Goal: Task Accomplishment & Management: Manage account settings

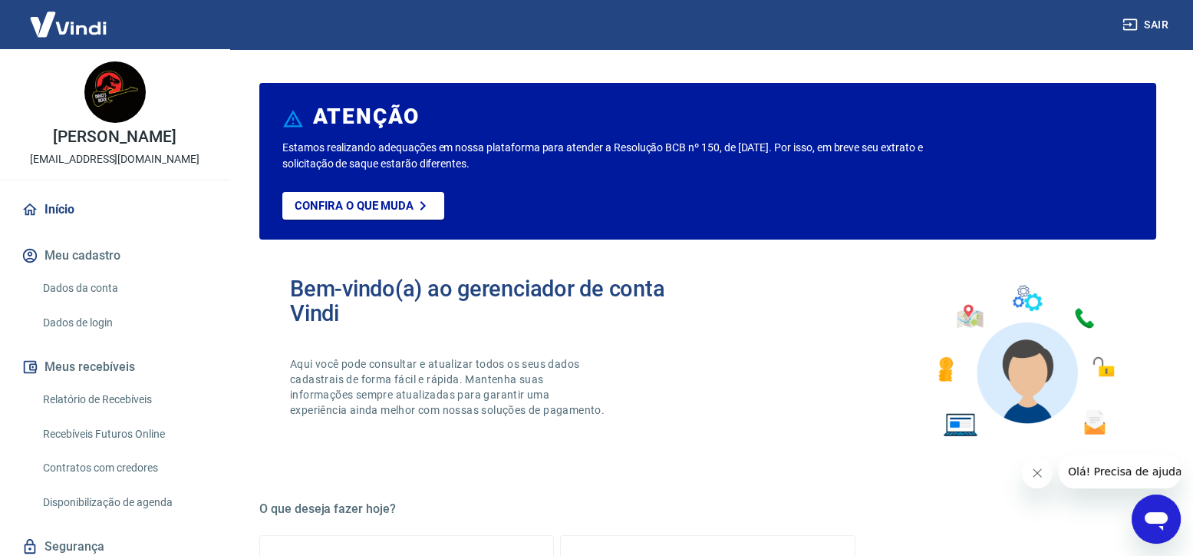
click at [66, 295] on link "Dados da conta" at bounding box center [124, 287] width 174 height 31
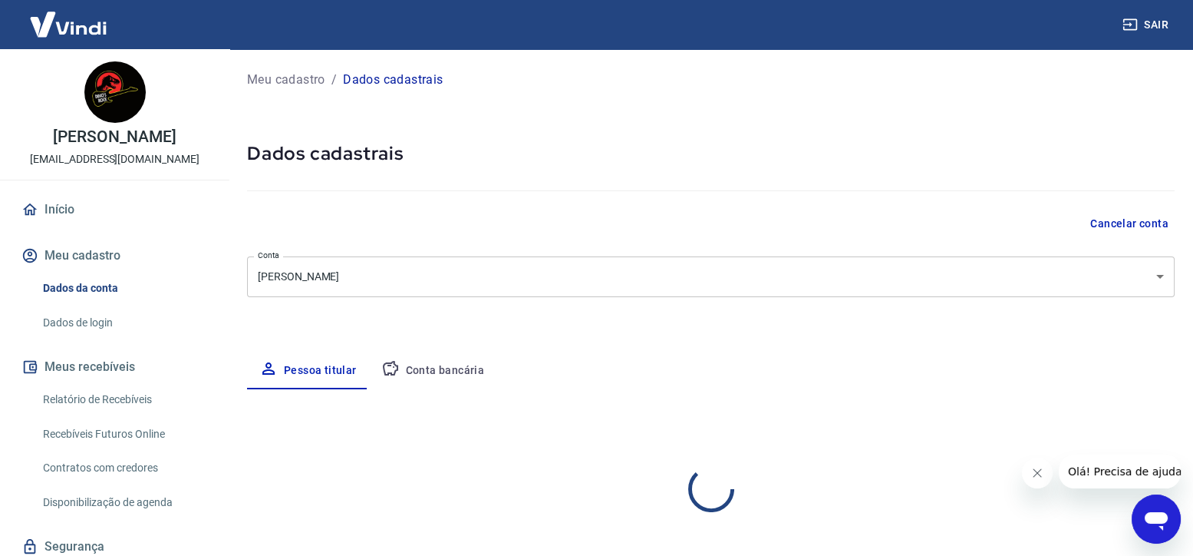
select select "SP"
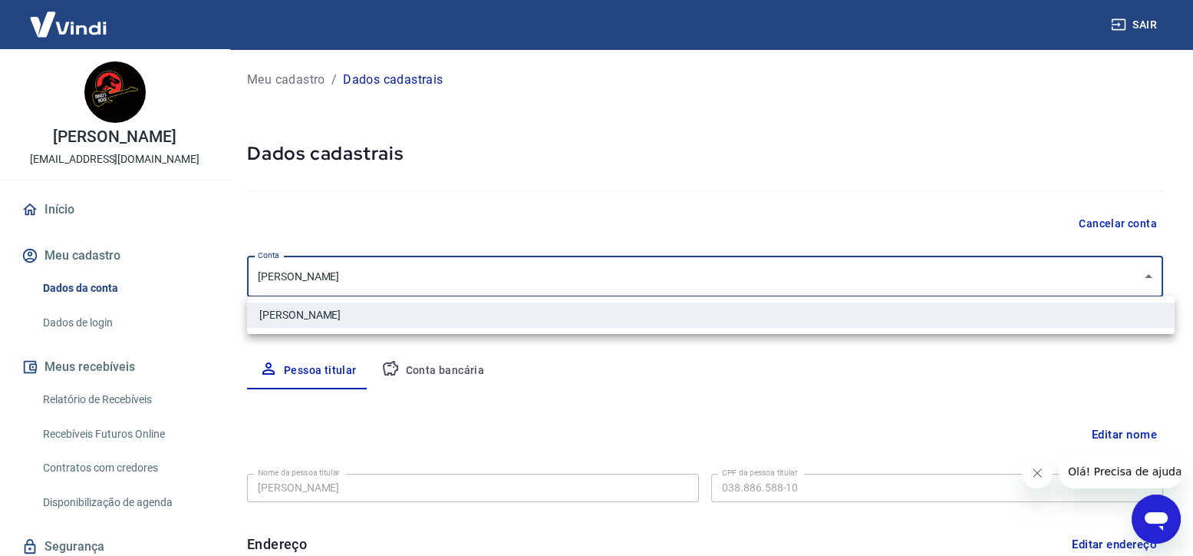
click at [316, 269] on body "Sair marco antonio marcosdino125@gmail.com Início Meu cadastro Dados da conta D…" at bounding box center [596, 278] width 1193 height 556
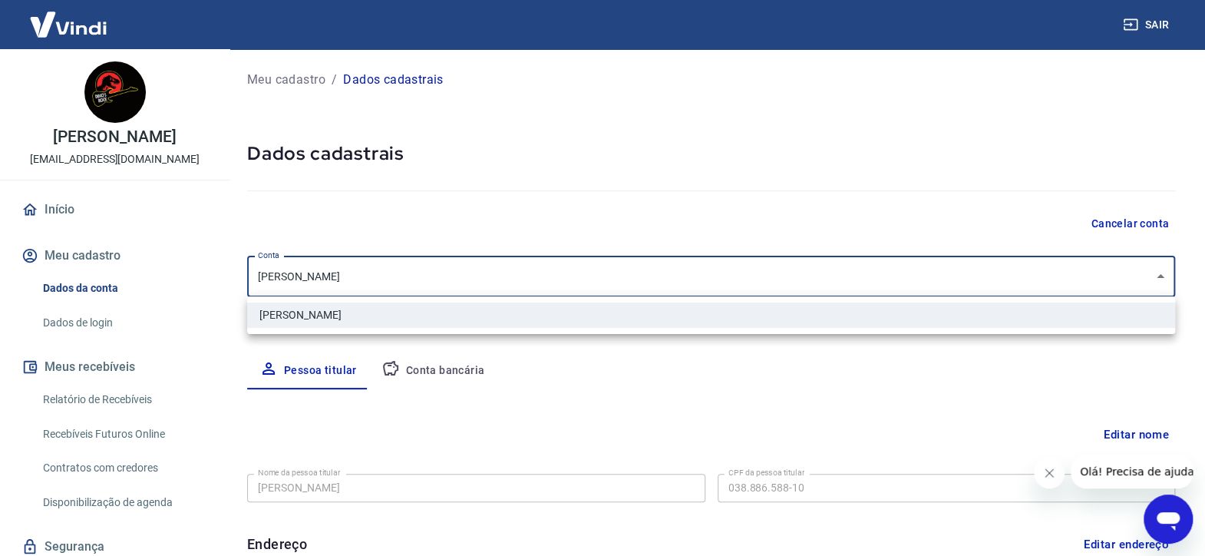
click at [316, 269] on div at bounding box center [602, 278] width 1205 height 556
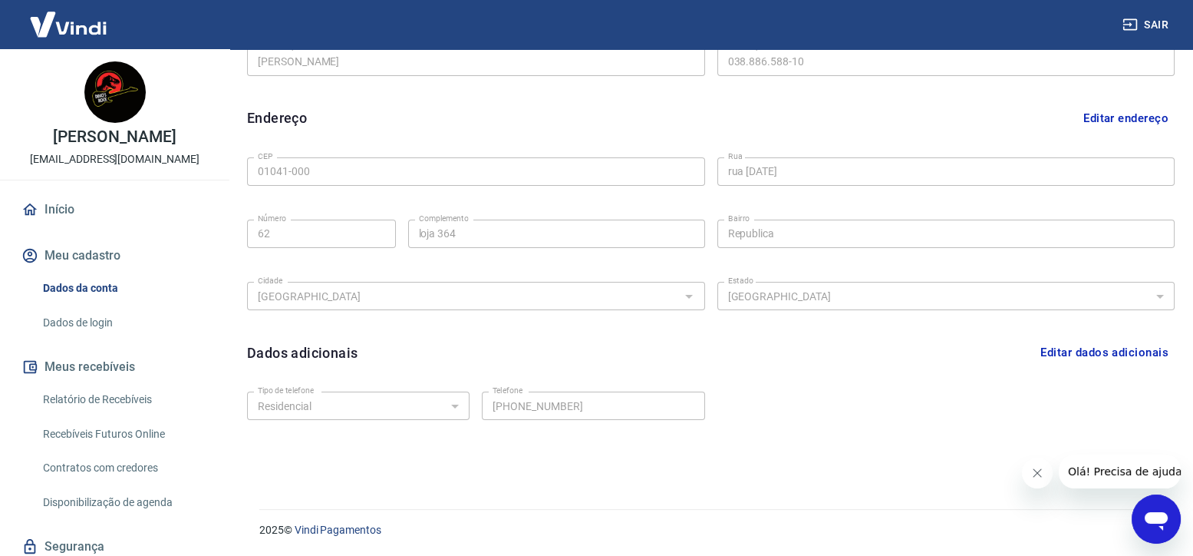
scroll to position [53, 0]
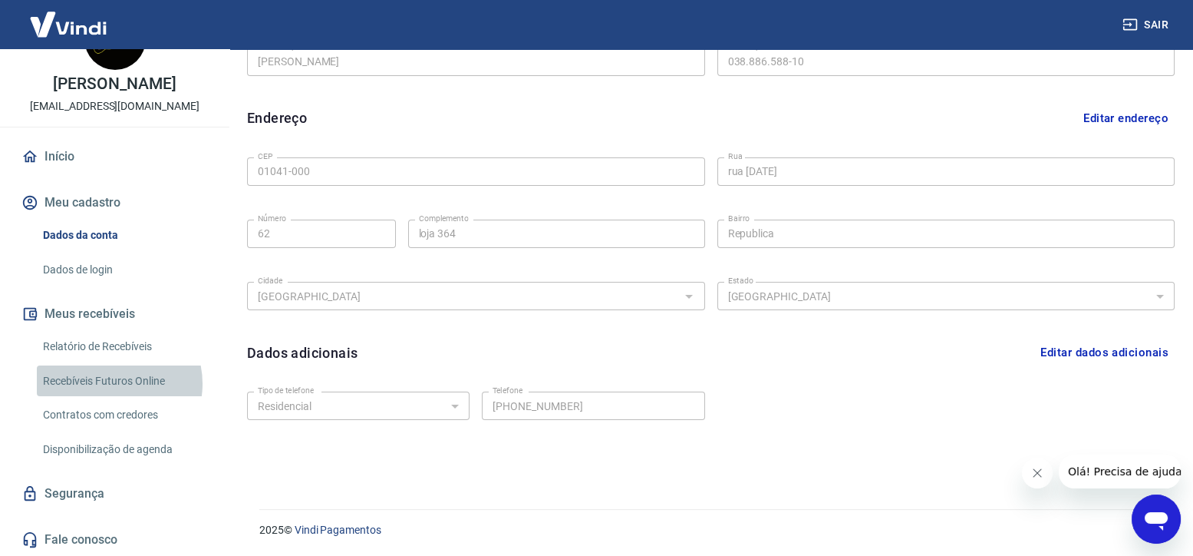
click at [111, 383] on link "Recebíveis Futuros Online" at bounding box center [124, 380] width 174 height 31
click at [93, 264] on link "Dados de login" at bounding box center [124, 269] width 174 height 31
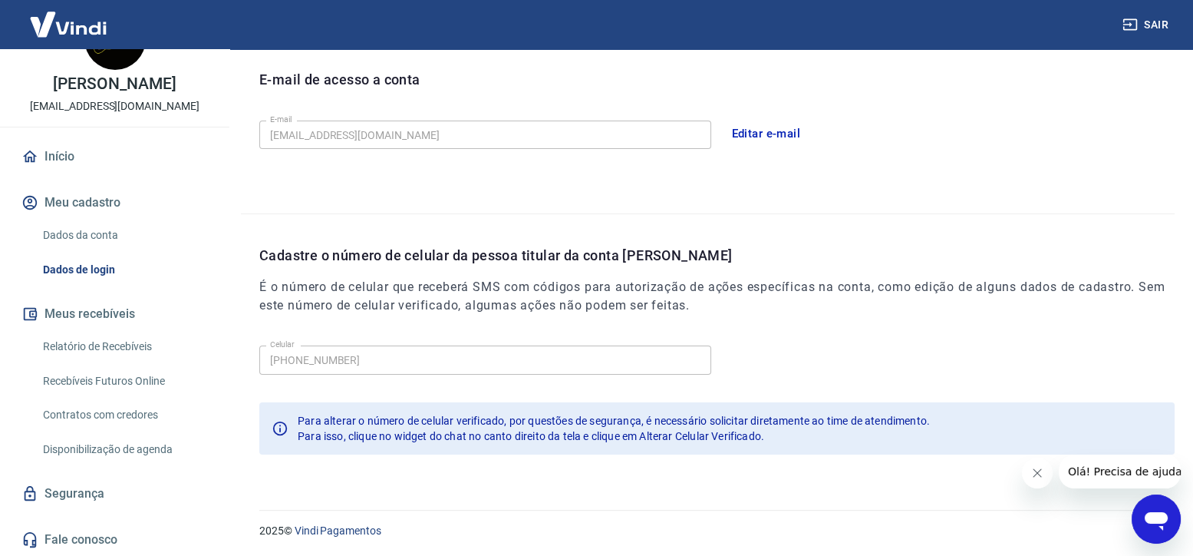
scroll to position [427, 0]
click at [1030, 464] on button "Fechar mensagem da empresa" at bounding box center [1036, 472] width 31 height 31
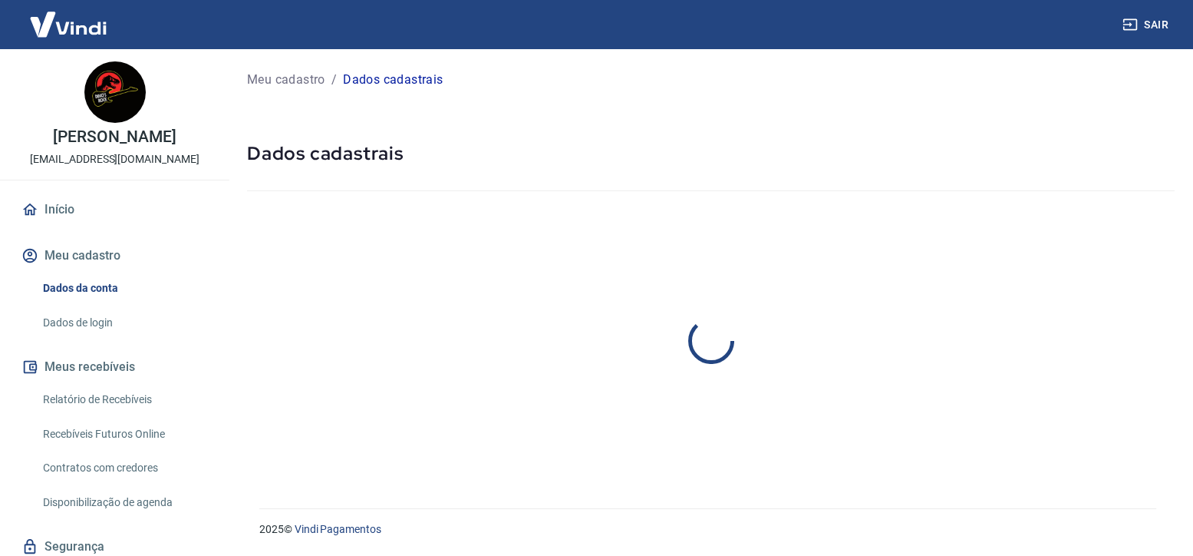
select select "SP"
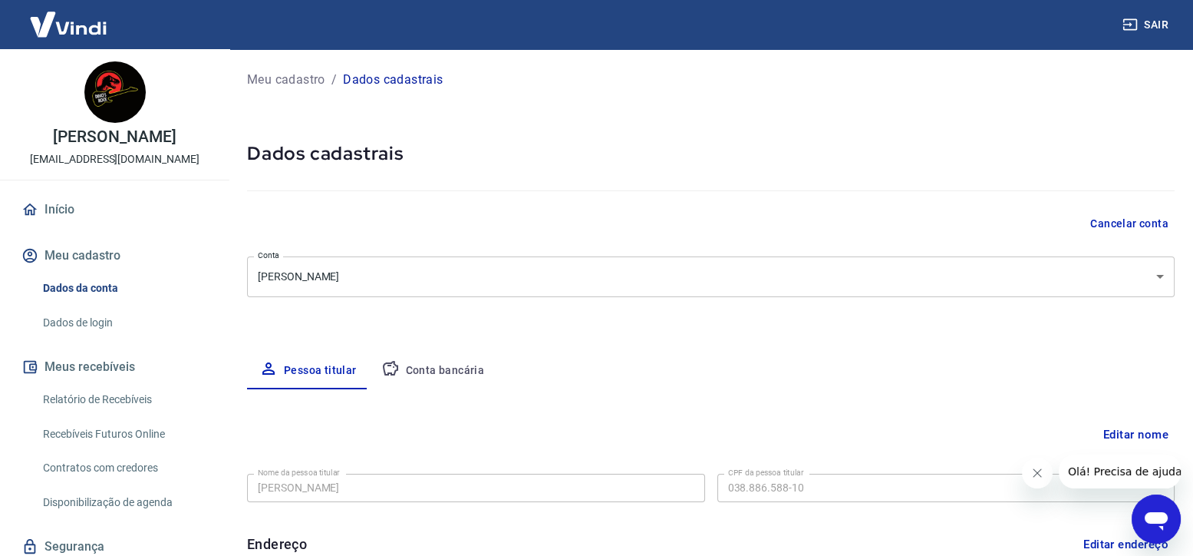
click at [338, 269] on body "Sair marco antonio [EMAIL_ADDRESS][DOMAIN_NAME] Início Meu cadastro Dados da co…" at bounding box center [596, 278] width 1193 height 556
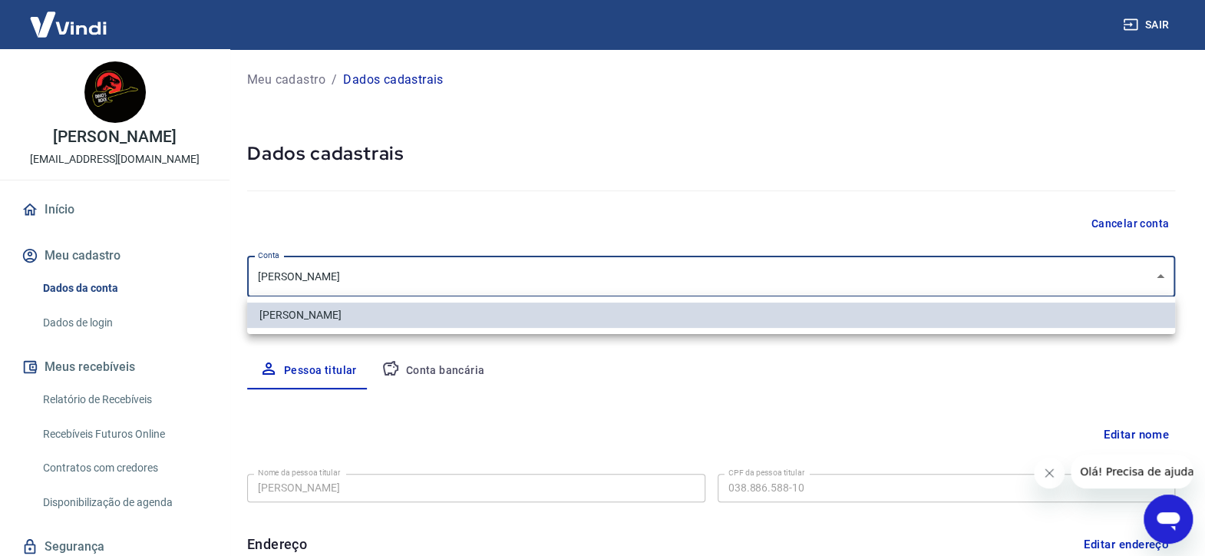
click at [338, 269] on div at bounding box center [602, 278] width 1205 height 556
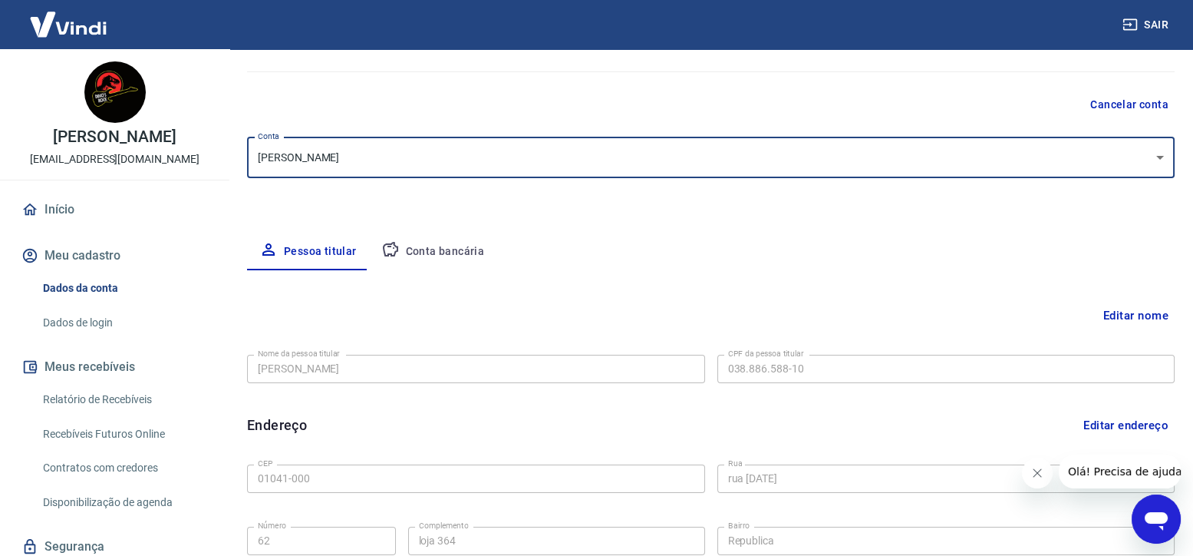
scroll to position [42, 0]
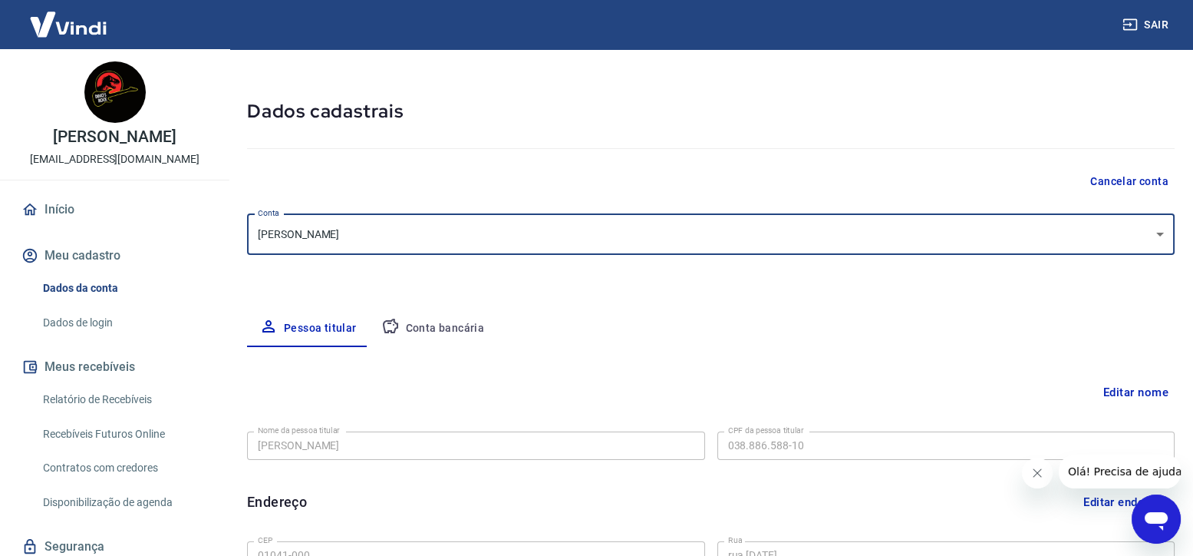
click at [424, 325] on button "Conta bancária" at bounding box center [433, 328] width 128 height 37
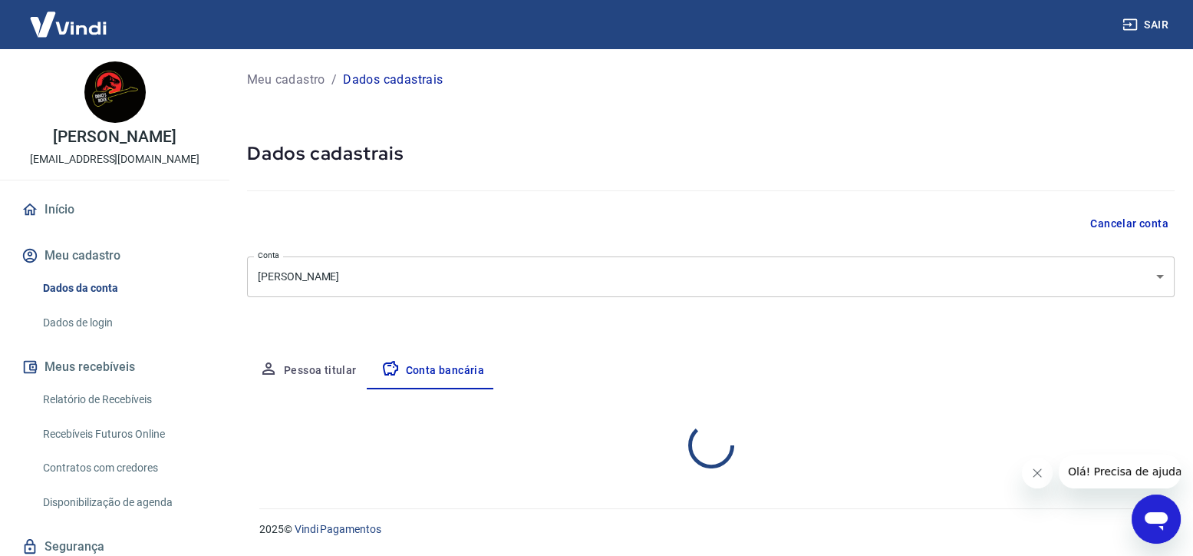
scroll to position [0, 0]
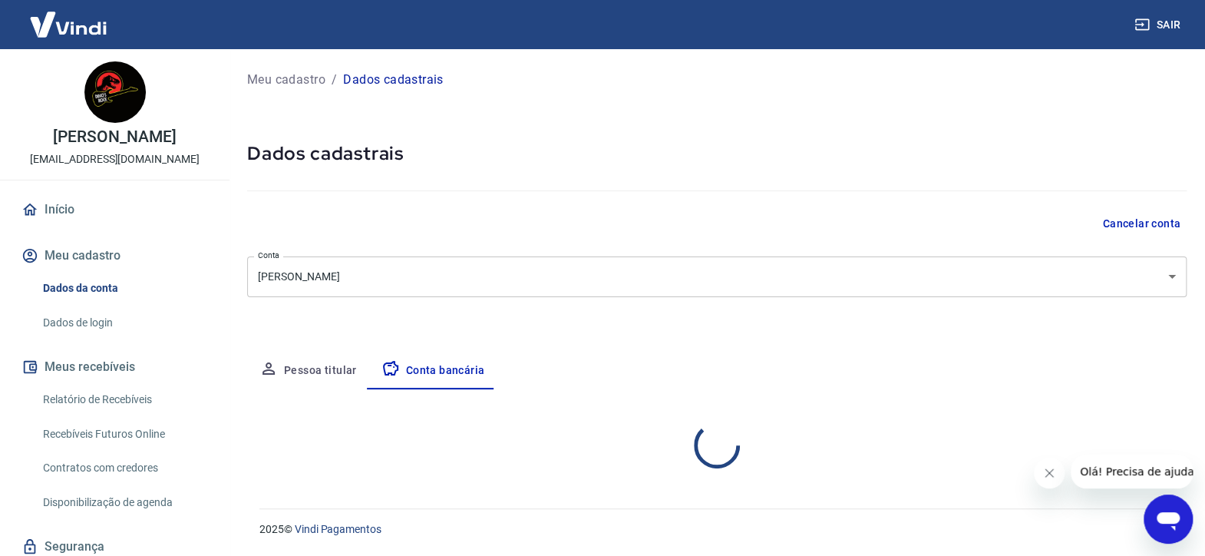
select select "1"
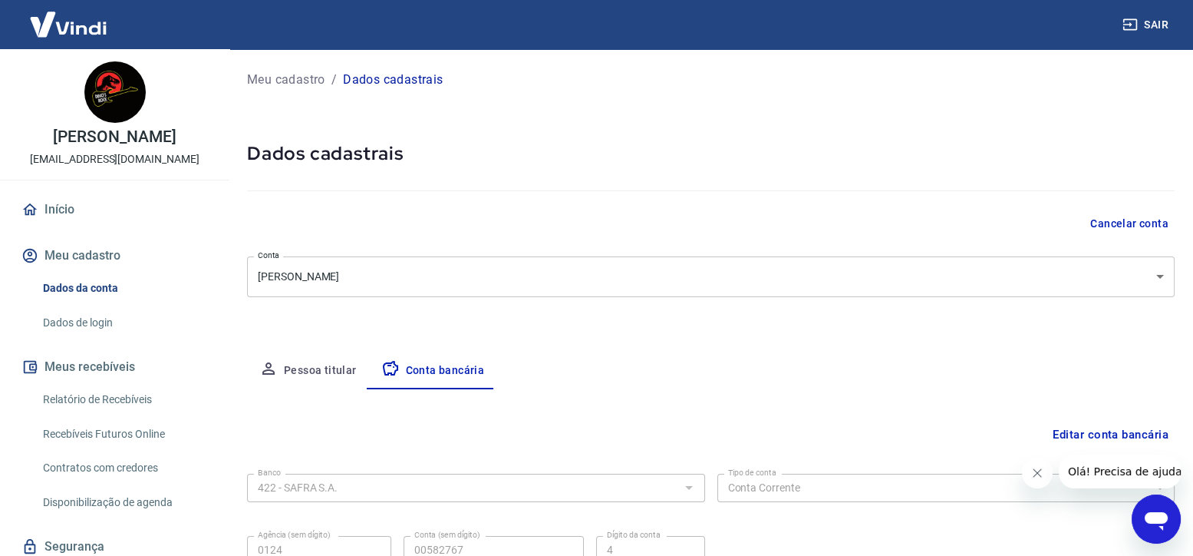
scroll to position [144, 0]
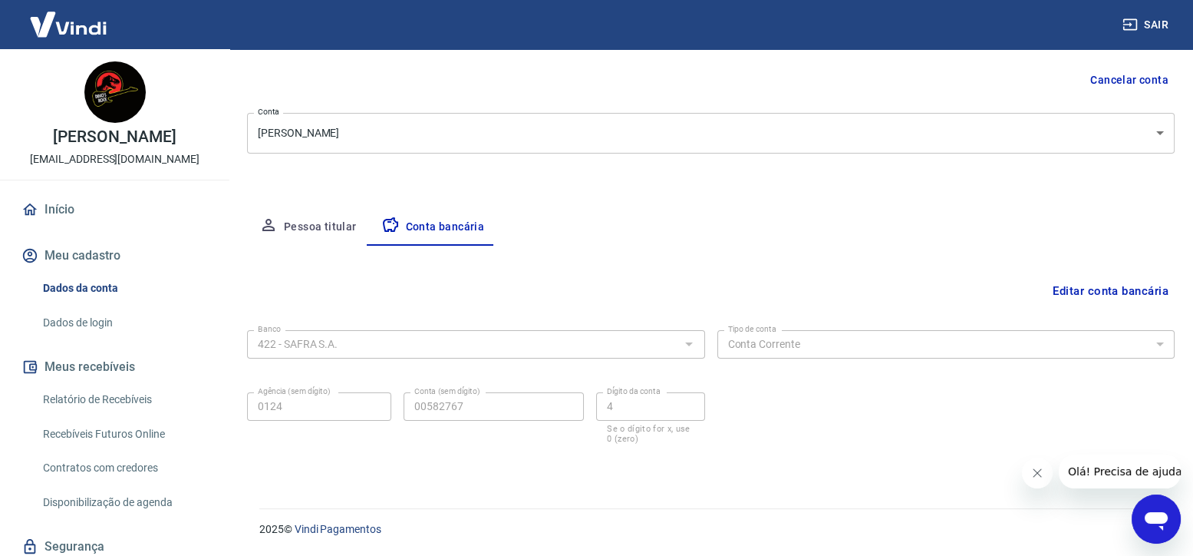
click at [1074, 299] on button "Editar conta bancária" at bounding box center [1111, 290] width 128 height 29
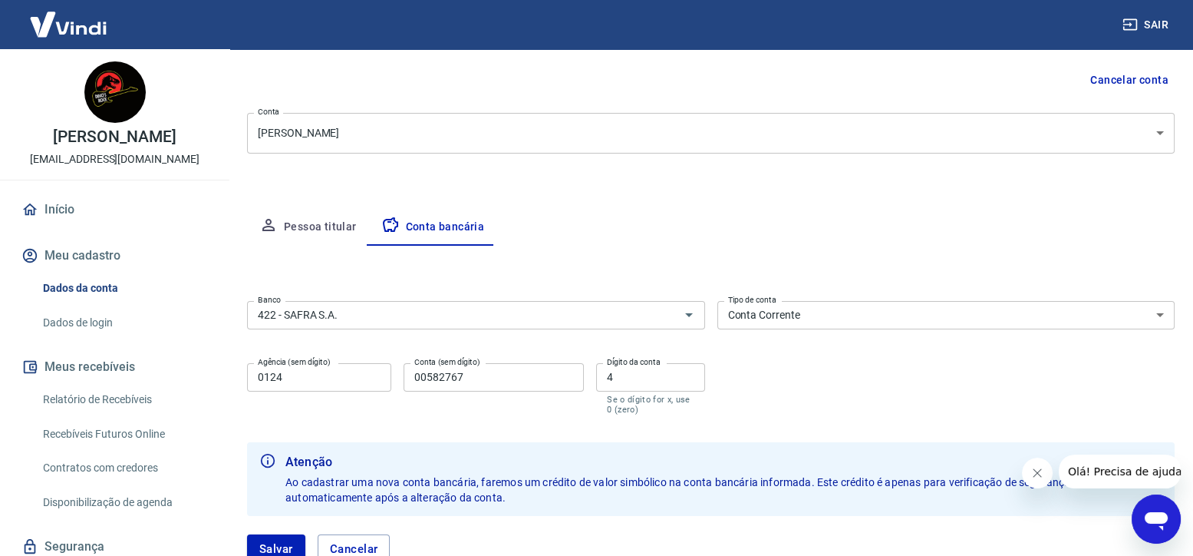
scroll to position [0, 0]
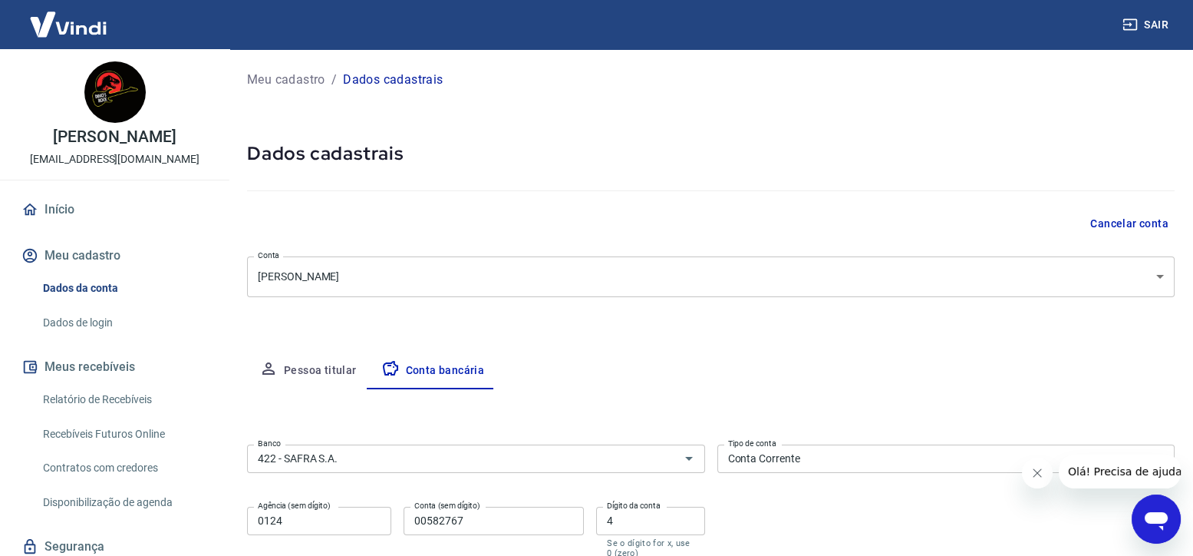
click at [308, 78] on p "Meu cadastro" at bounding box center [286, 80] width 78 height 18
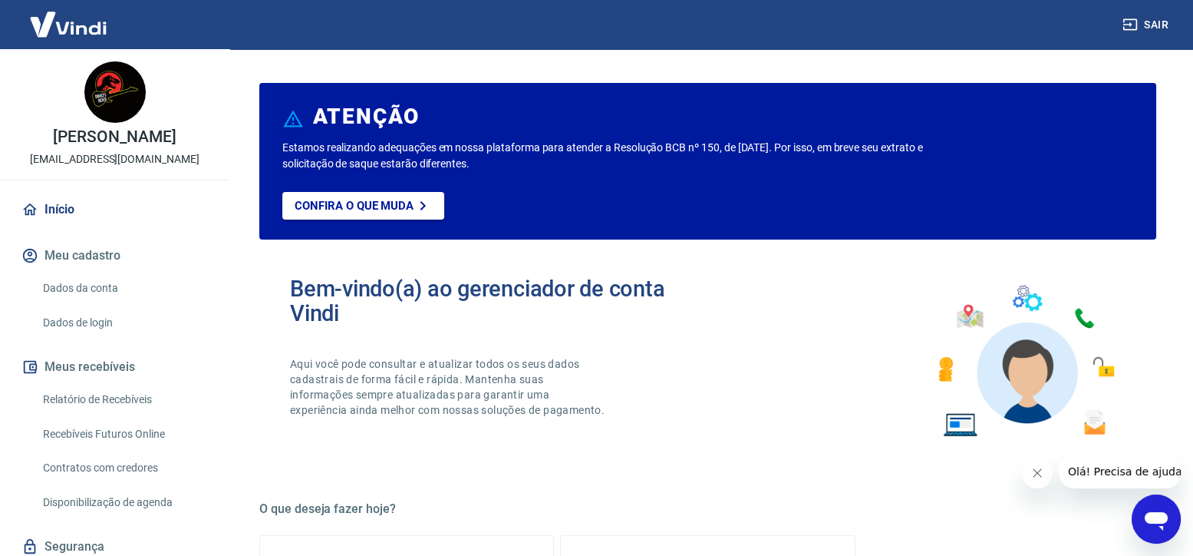
click at [76, 285] on link "Dados da conta" at bounding box center [124, 287] width 174 height 31
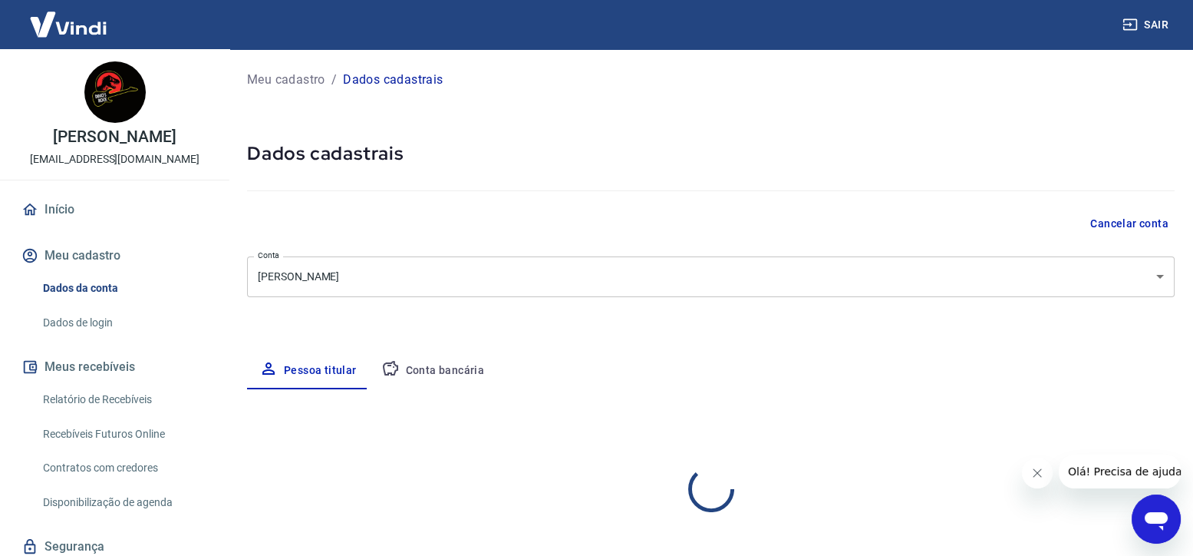
select select "SP"
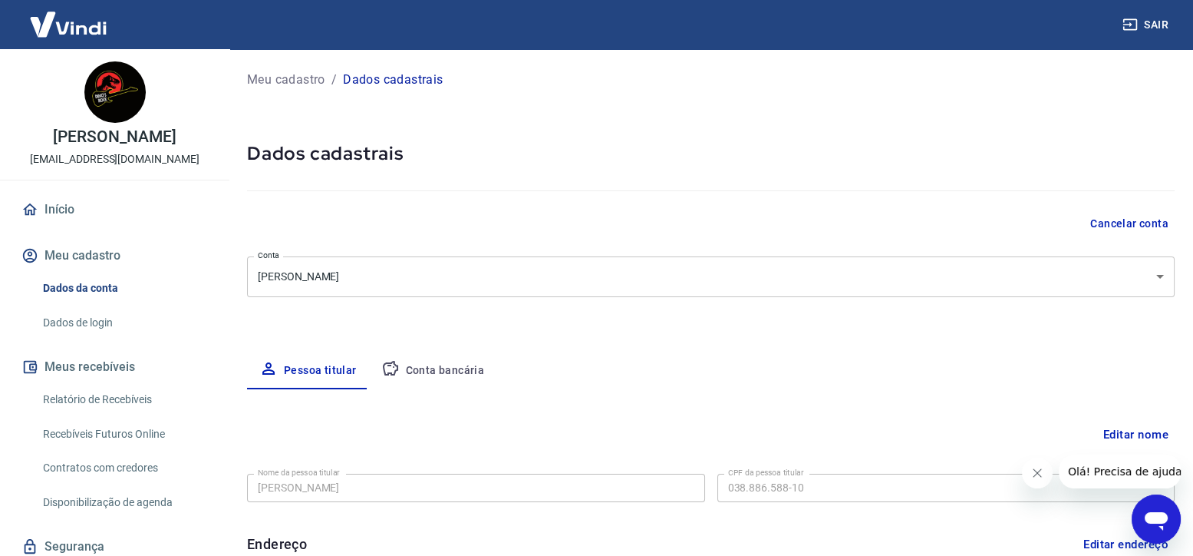
scroll to position [153, 0]
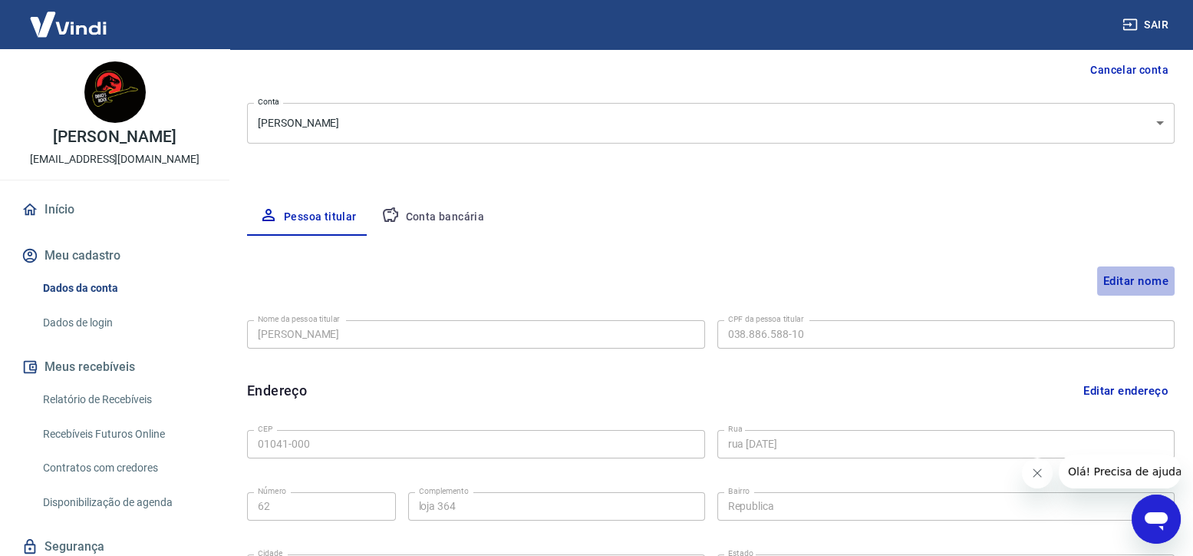
click at [1153, 282] on button "Editar nome" at bounding box center [1136, 280] width 78 height 29
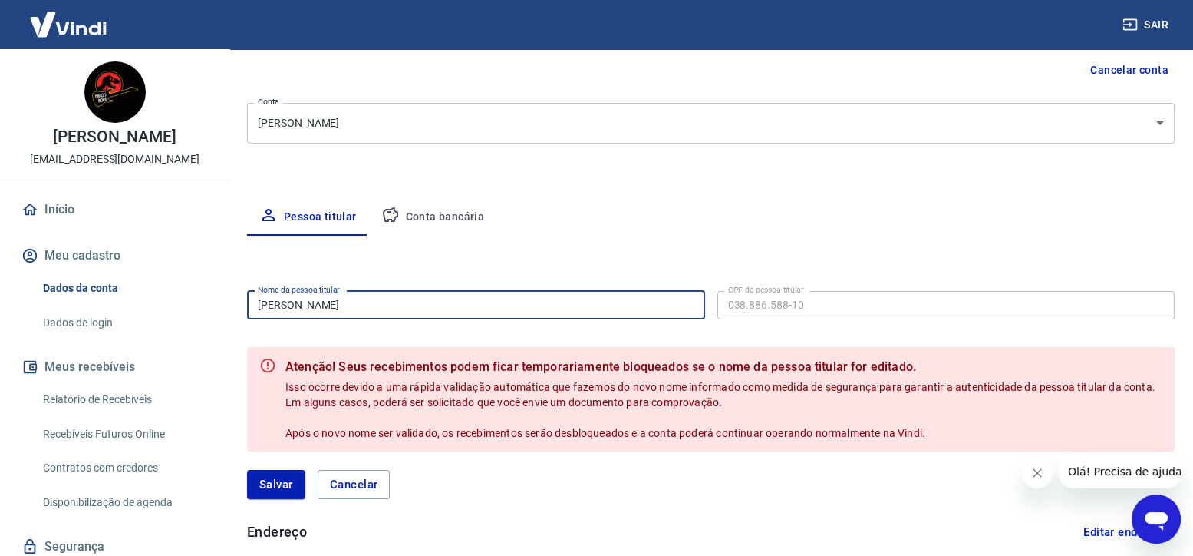
drag, startPoint x: 339, startPoint y: 302, endPoint x: 248, endPoint y: 311, distance: 91.8
click at [248, 311] on input "[PERSON_NAME]" at bounding box center [476, 305] width 458 height 28
click at [566, 243] on div "Editar nome Nome da pessoa titular [PERSON_NAME] da pessoa titular CPF da pesso…" at bounding box center [711, 561] width 928 height 651
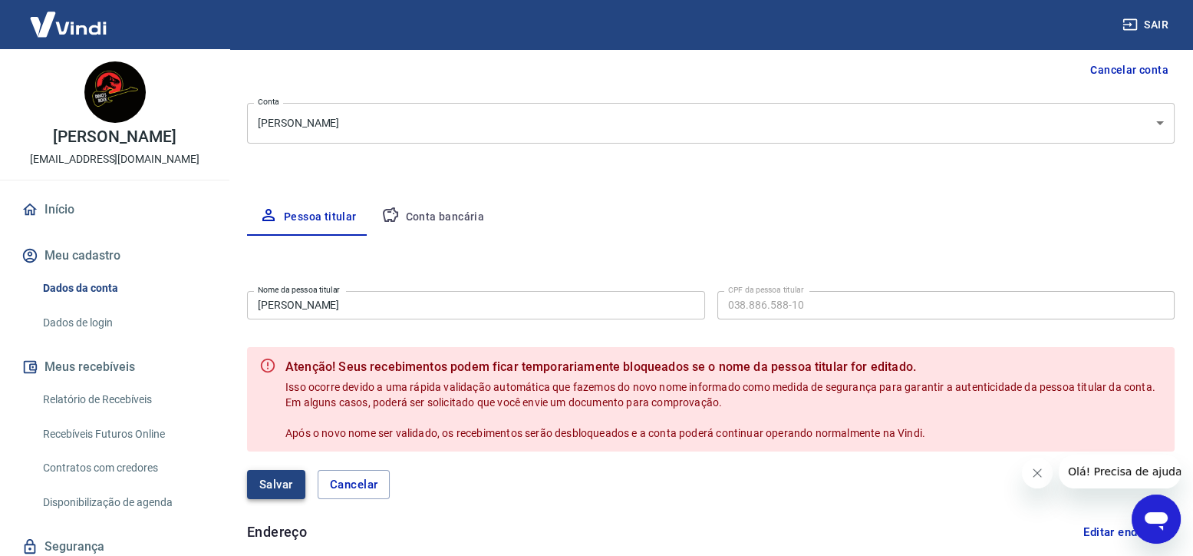
click at [282, 483] on button "Salvar" at bounding box center [276, 484] width 58 height 29
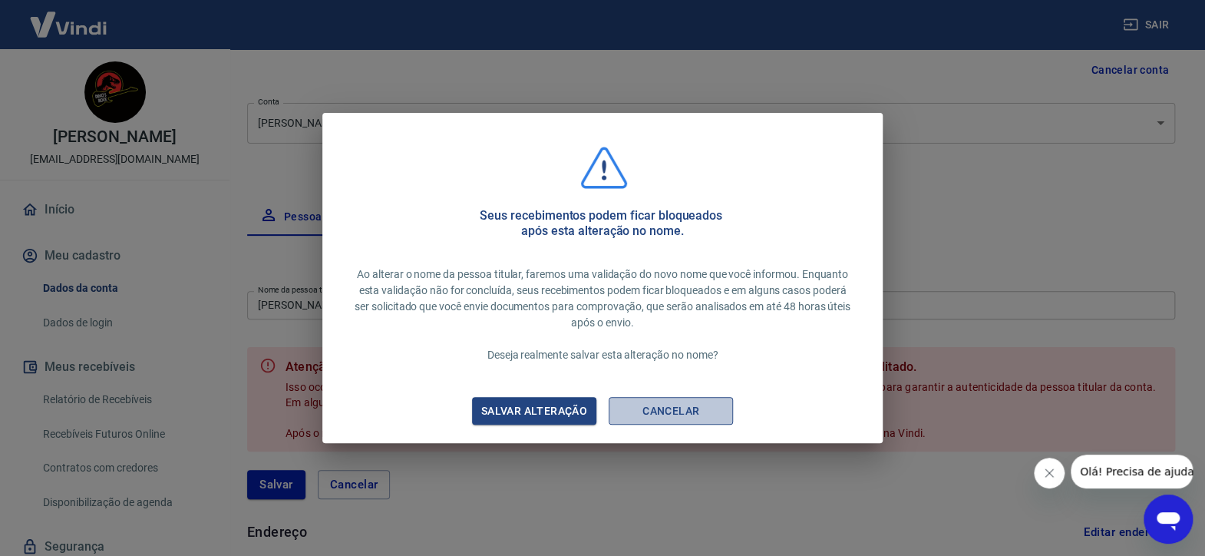
click at [660, 414] on button "Cancelar" at bounding box center [671, 411] width 124 height 28
type input "[PERSON_NAME]"
